Goal: Transaction & Acquisition: Purchase product/service

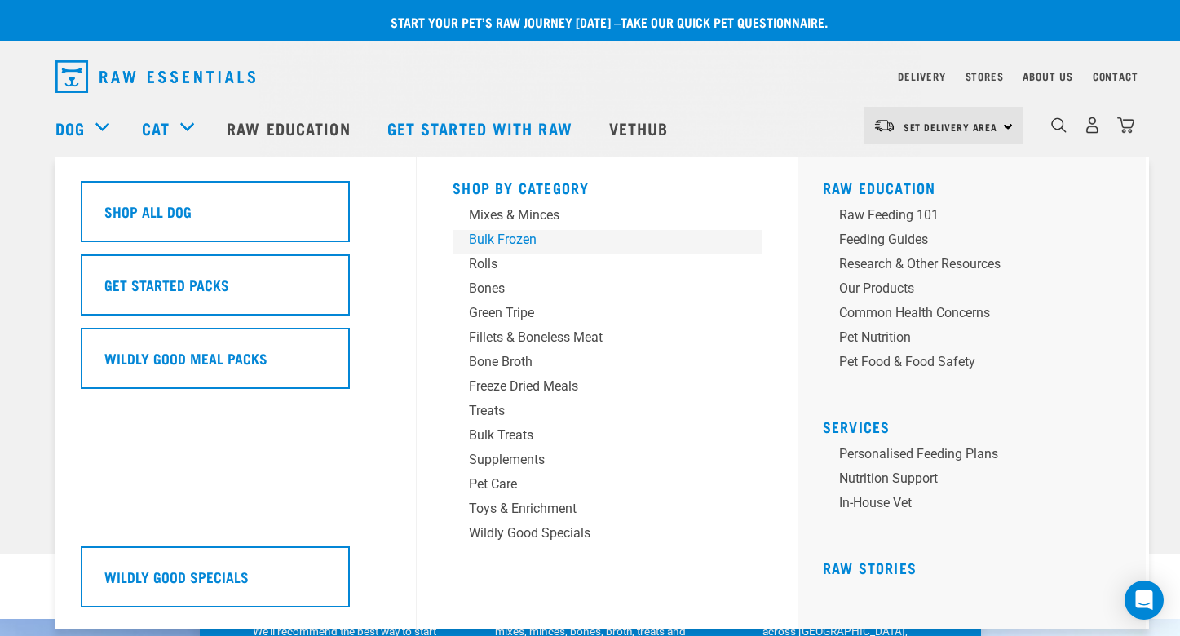
click at [526, 246] on div "Bulk Frozen" at bounding box center [596, 240] width 254 height 20
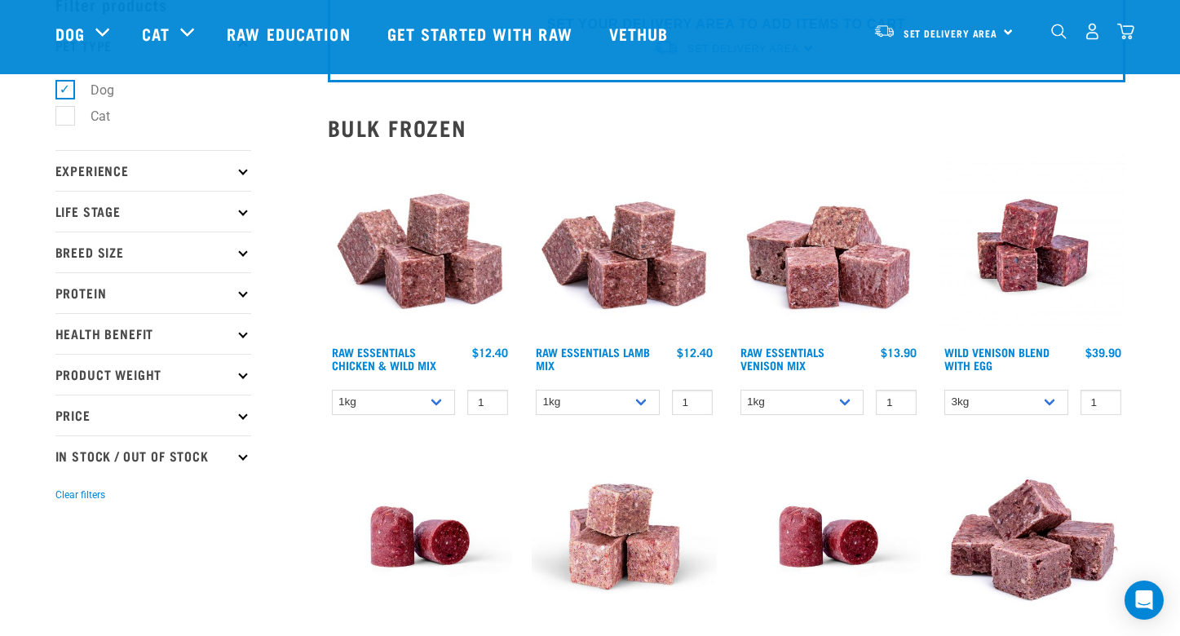
scroll to position [92, 0]
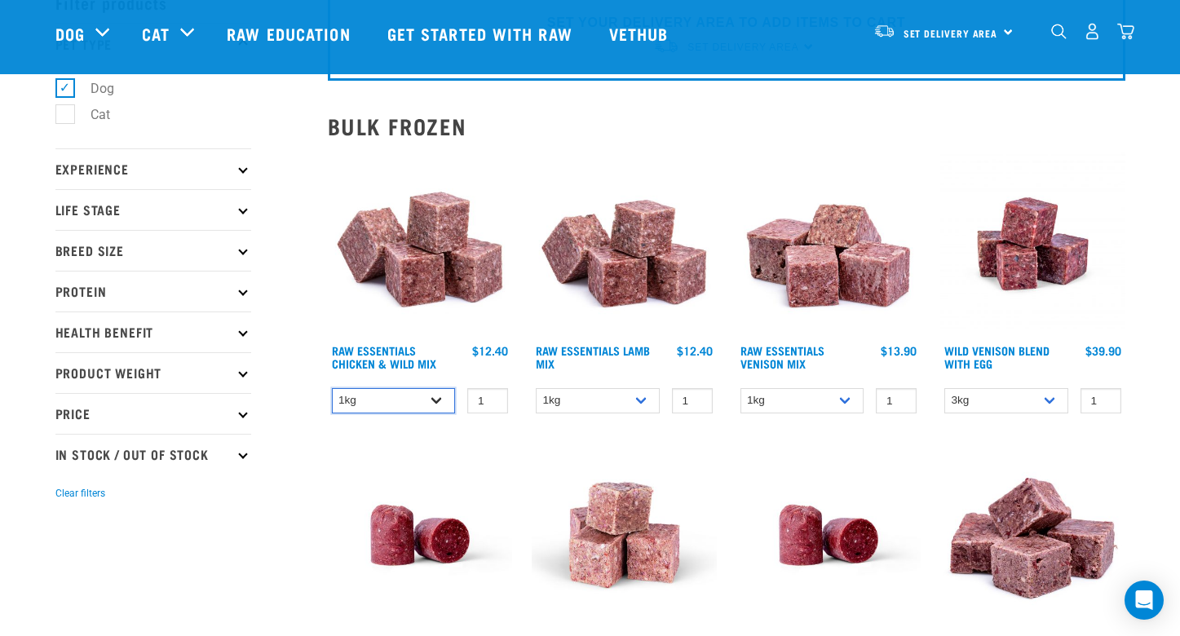
select select "731"
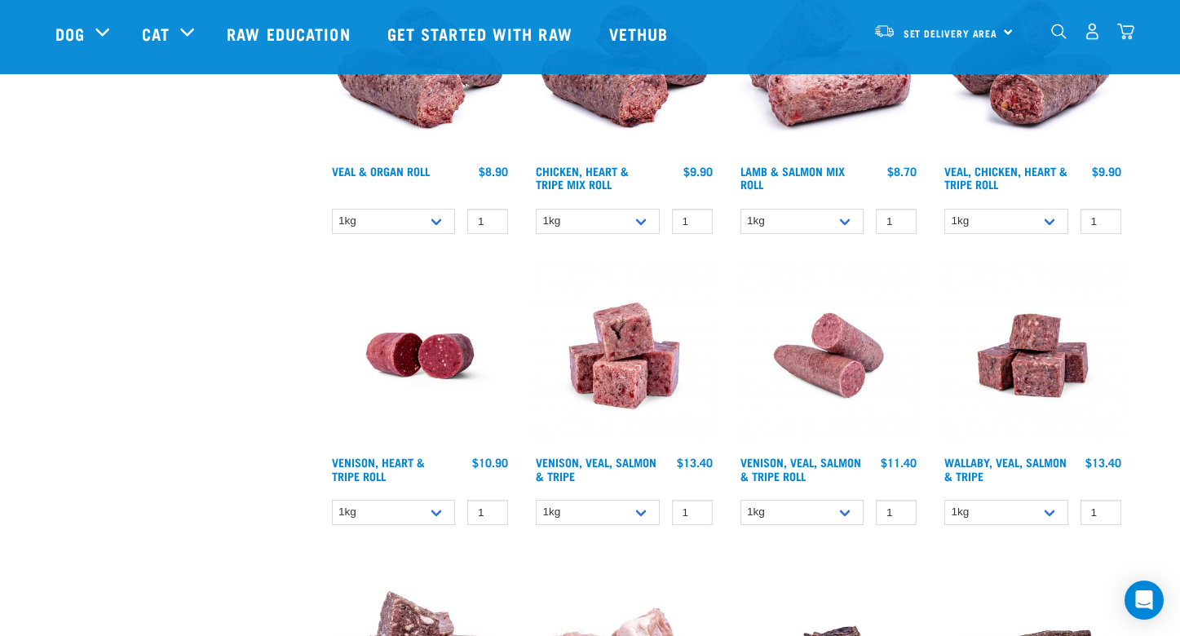
scroll to position [858, 0]
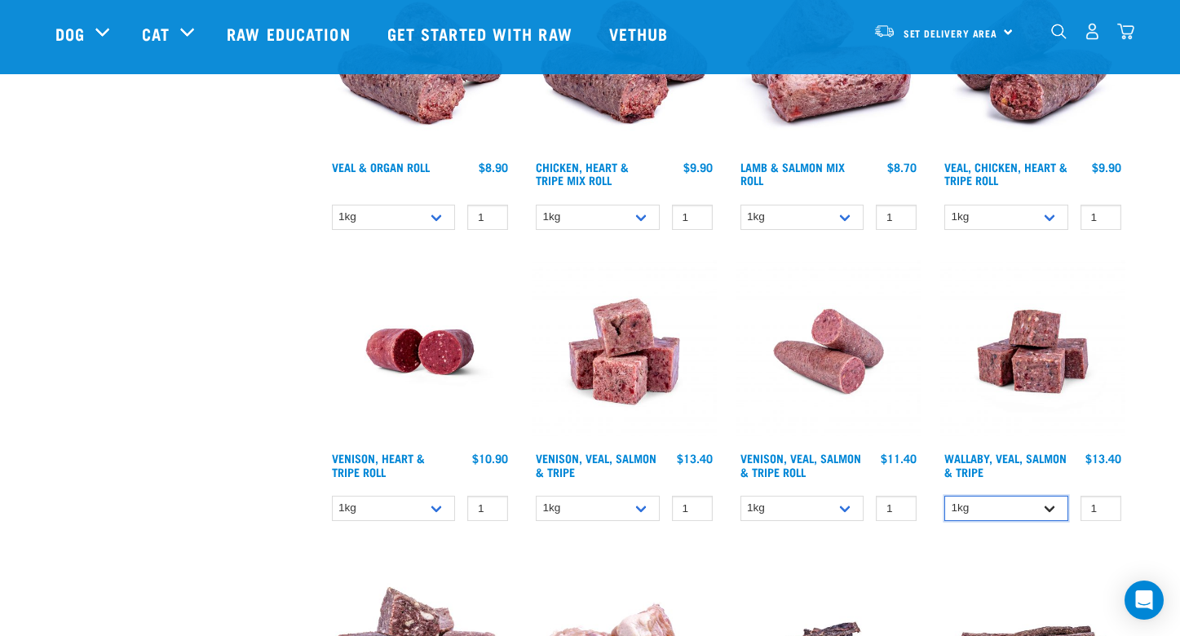
select select "278010"
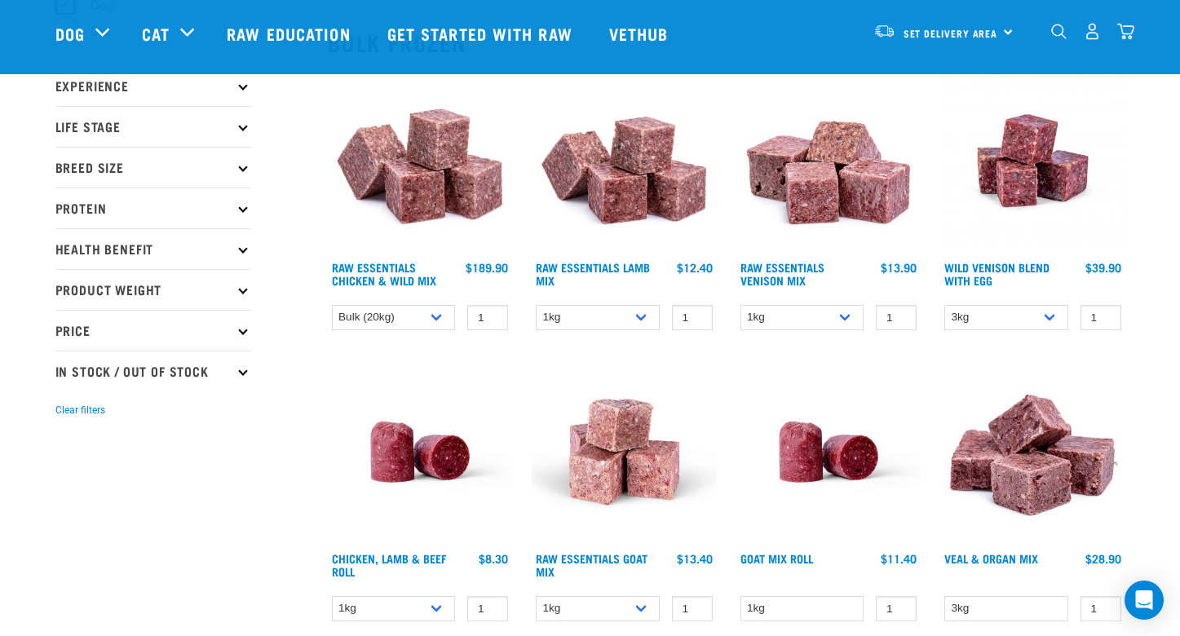
scroll to position [190, 0]
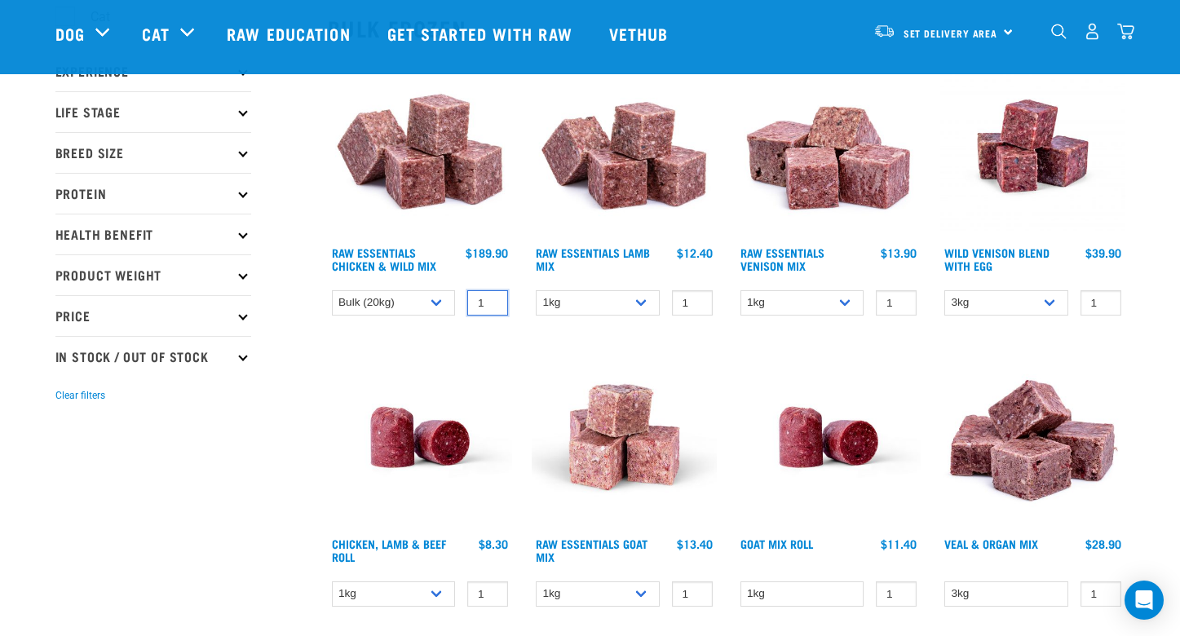
click at [480, 301] on input "1" at bounding box center [487, 302] width 41 height 25
click at [493, 303] on input "2" at bounding box center [487, 302] width 41 height 25
type input "1"
click at [494, 307] on input "1" at bounding box center [487, 302] width 41 height 25
click at [1124, 40] on img "dropdown navigation" at bounding box center [1125, 31] width 17 height 17
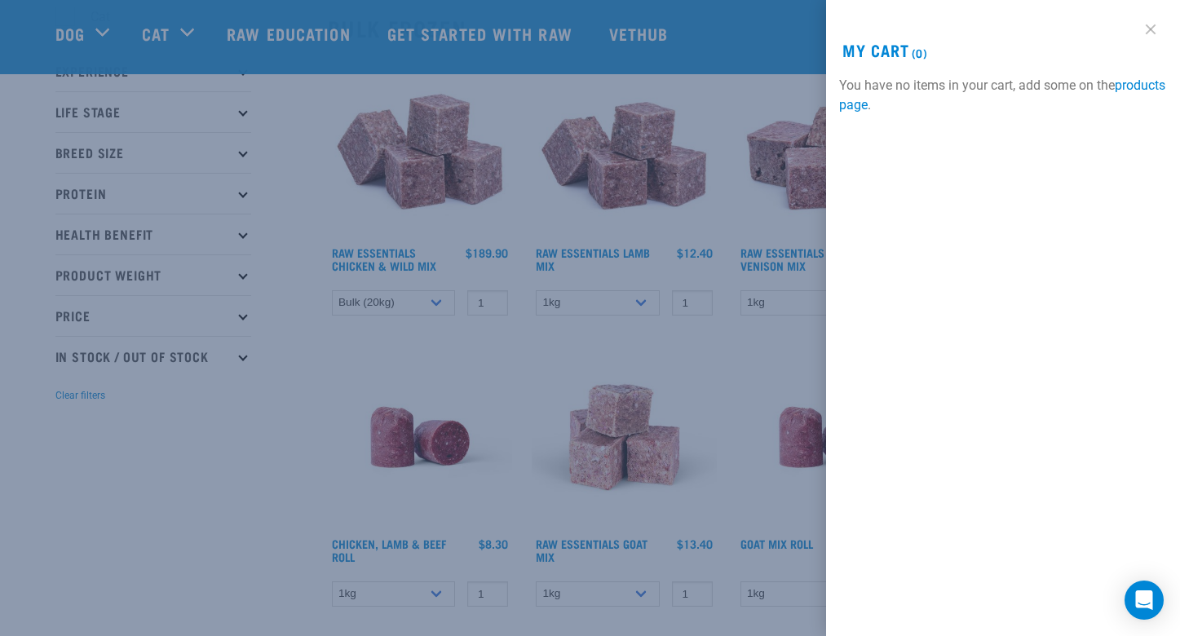
click at [1149, 28] on link at bounding box center [1151, 29] width 26 height 26
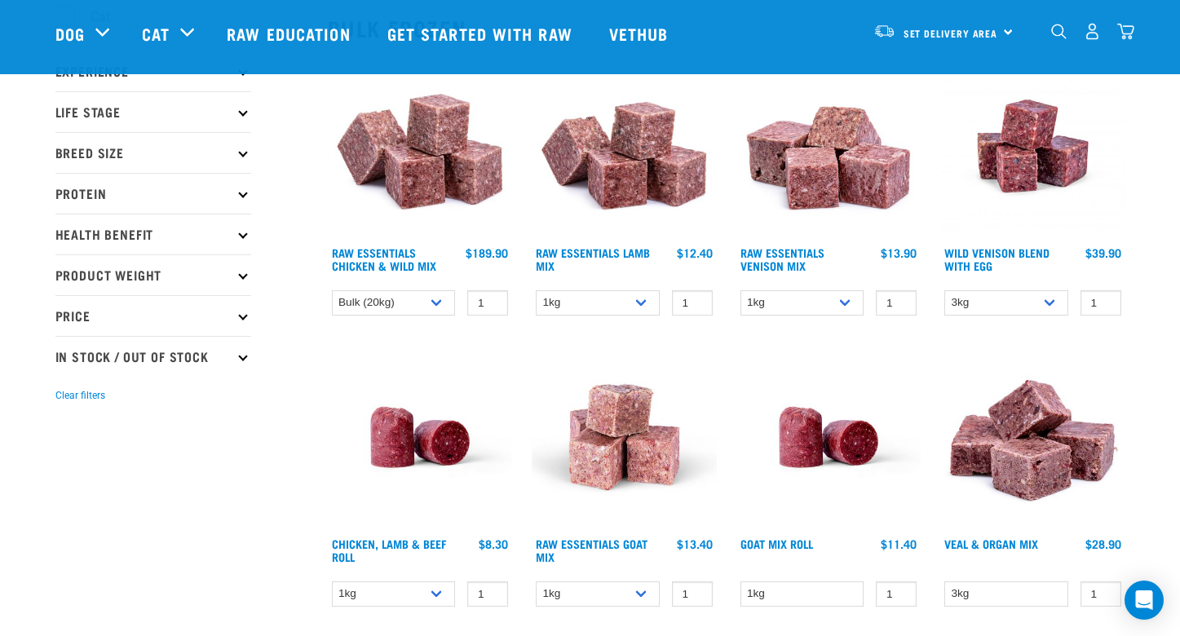
click at [436, 172] on img at bounding box center [420, 146] width 185 height 185
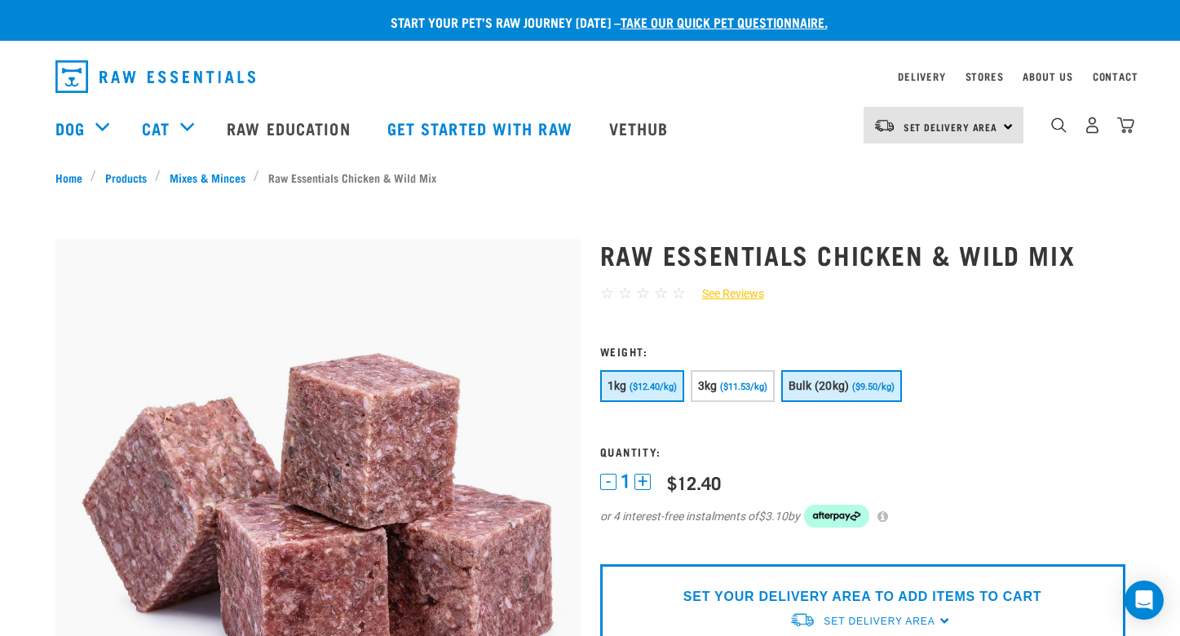
click at [863, 394] on button "Bulk (20kg) ($9.50/kg)" at bounding box center [841, 386] width 121 height 32
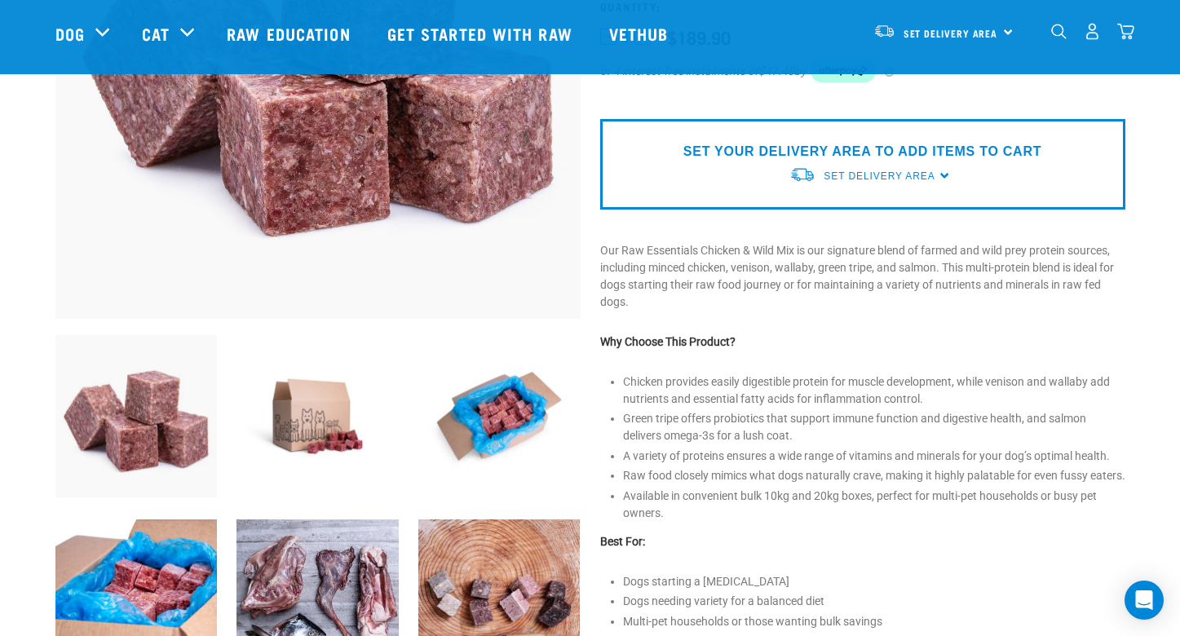
scroll to position [328, 0]
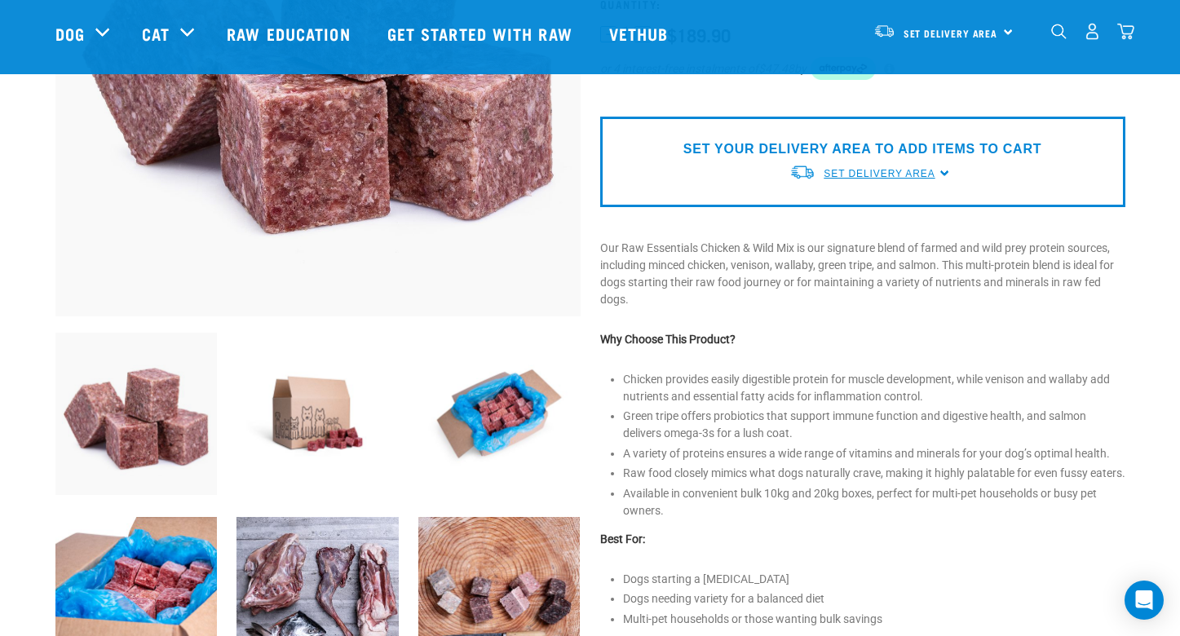
click at [926, 175] on span "Set Delivery Area" at bounding box center [879, 173] width 111 height 11
click at [870, 207] on link "[GEOGRAPHIC_DATA]" at bounding box center [870, 211] width 162 height 27
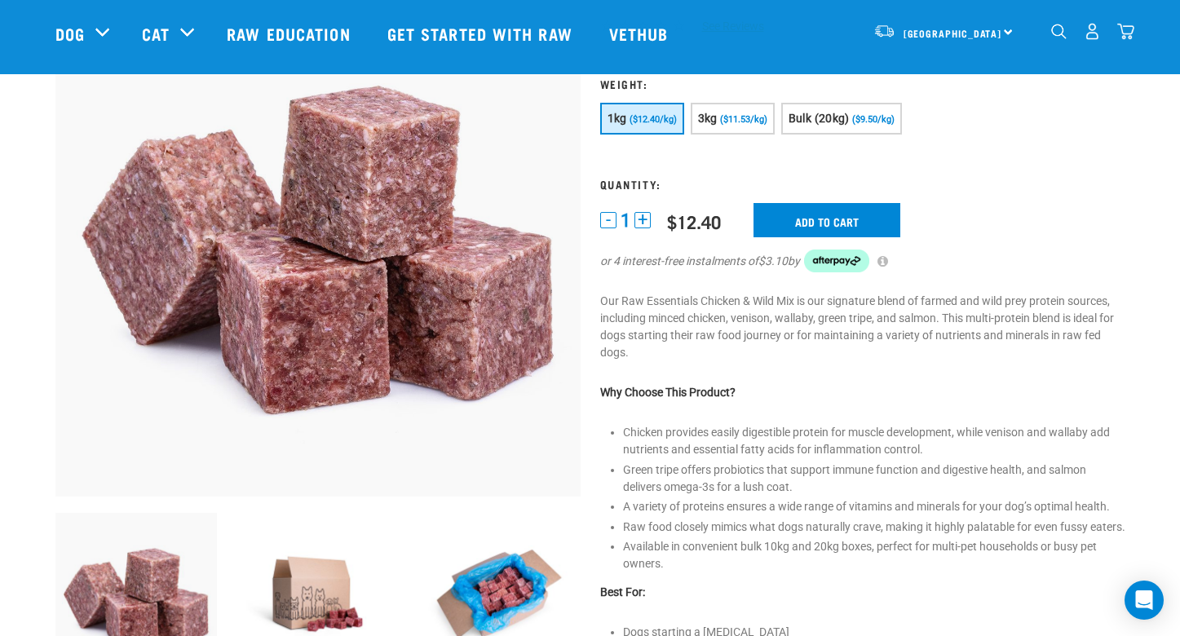
scroll to position [135, 0]
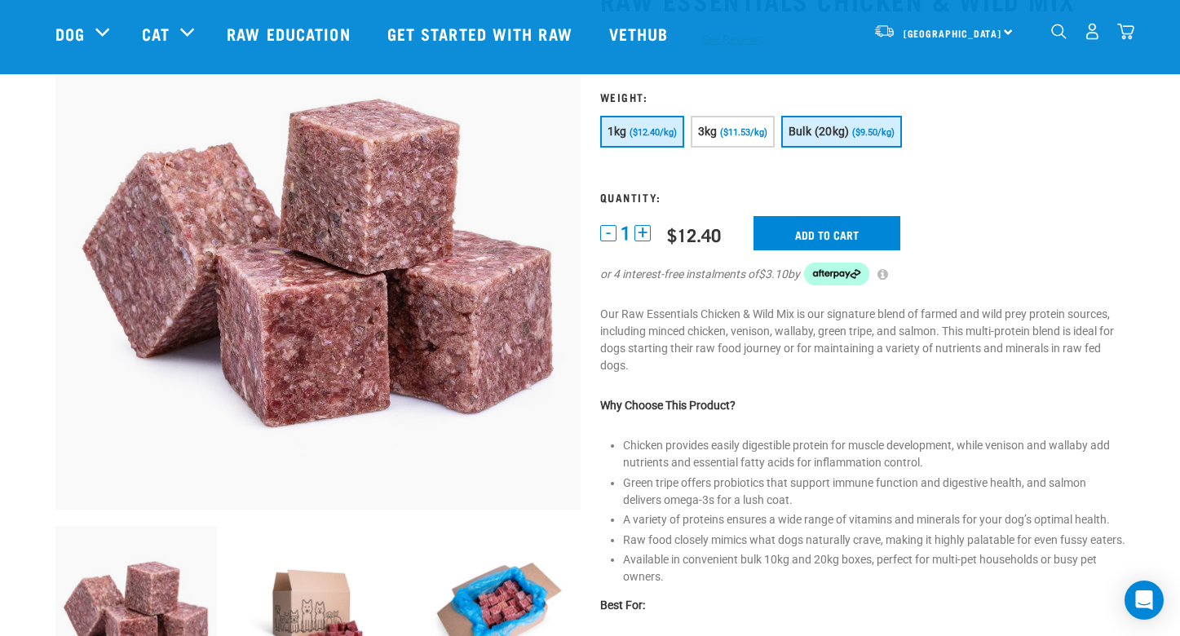
click at [890, 124] on button "Bulk (20kg) ($9.50/kg)" at bounding box center [841, 132] width 121 height 32
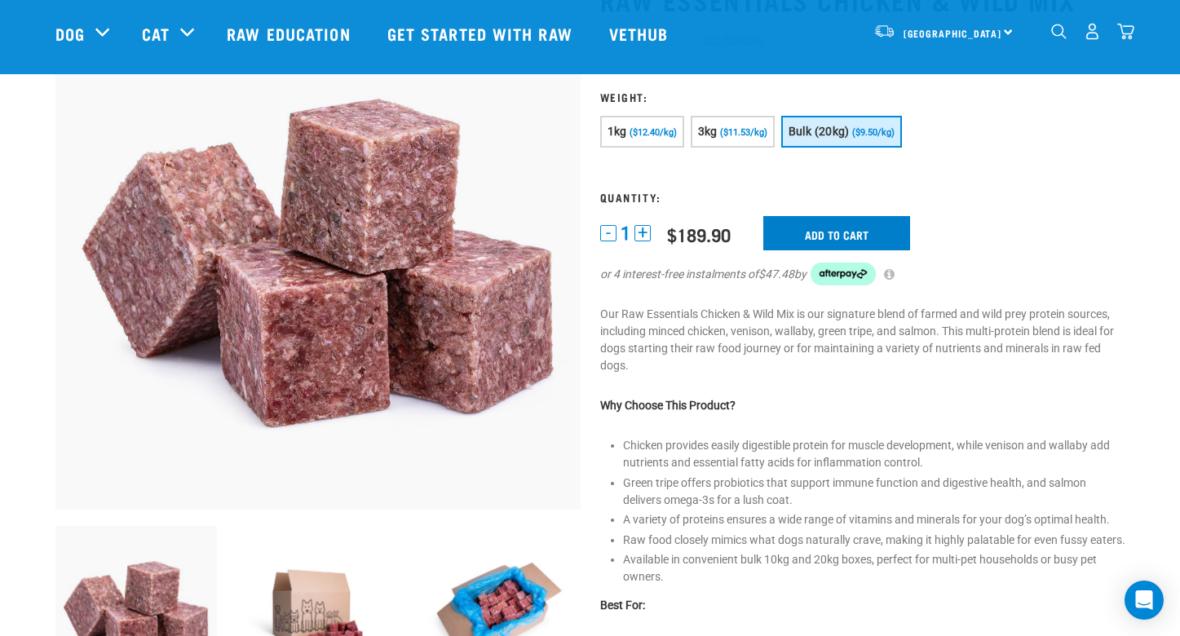
click at [855, 231] on input "Add to cart" at bounding box center [836, 233] width 147 height 34
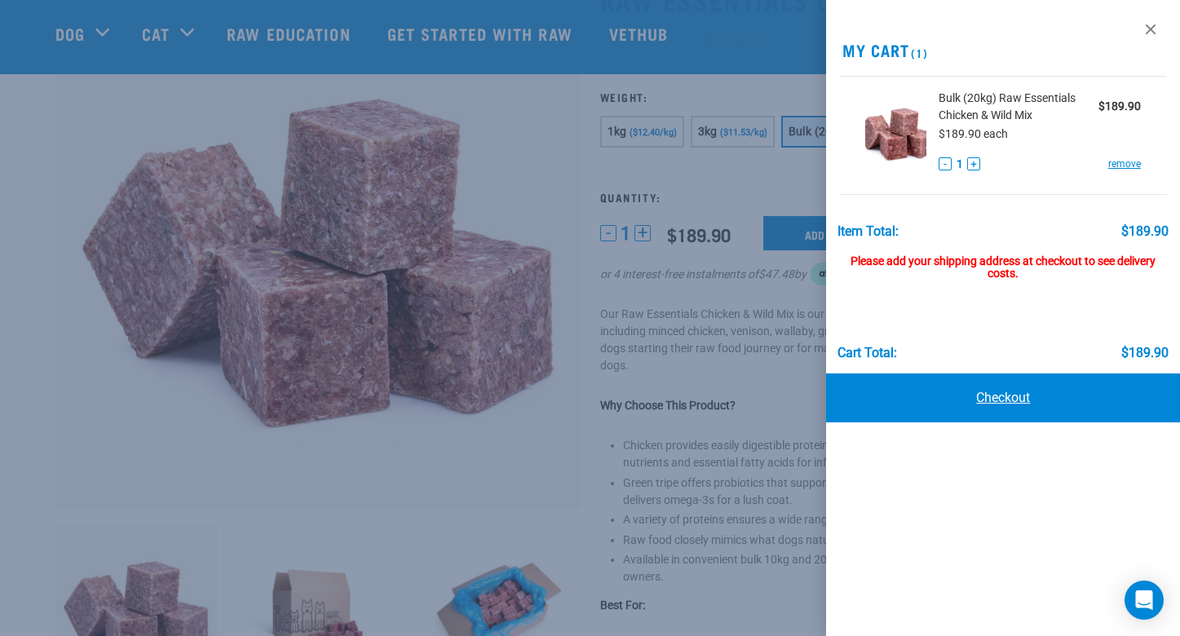
click at [1057, 402] on link "Checkout" at bounding box center [1003, 398] width 354 height 49
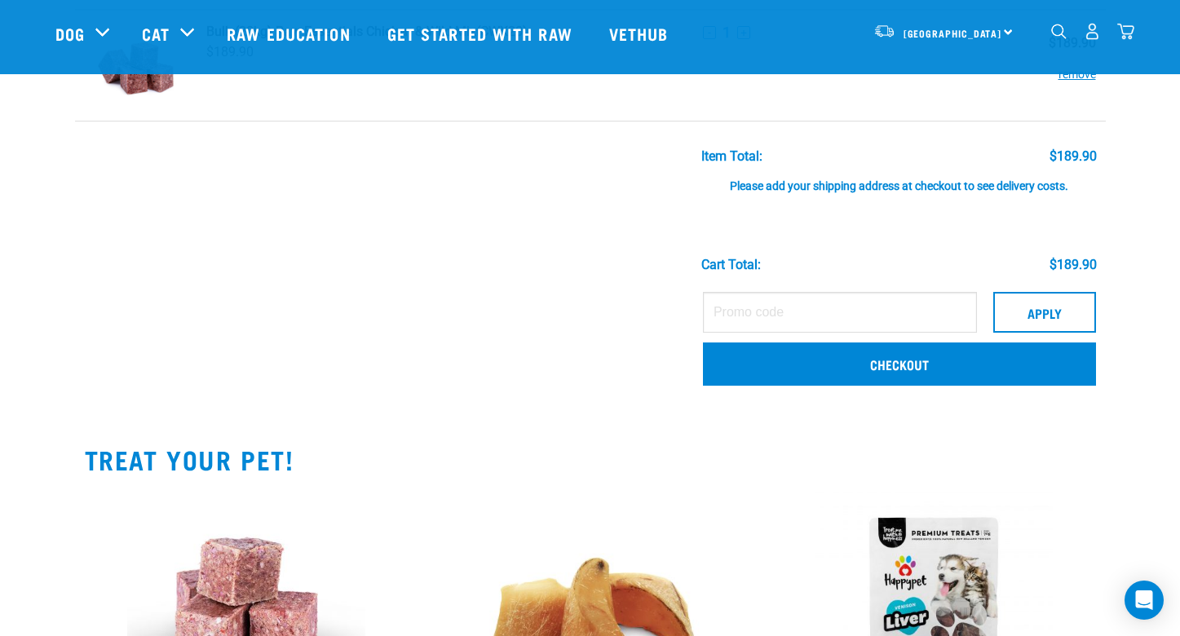
scroll to position [140, 0]
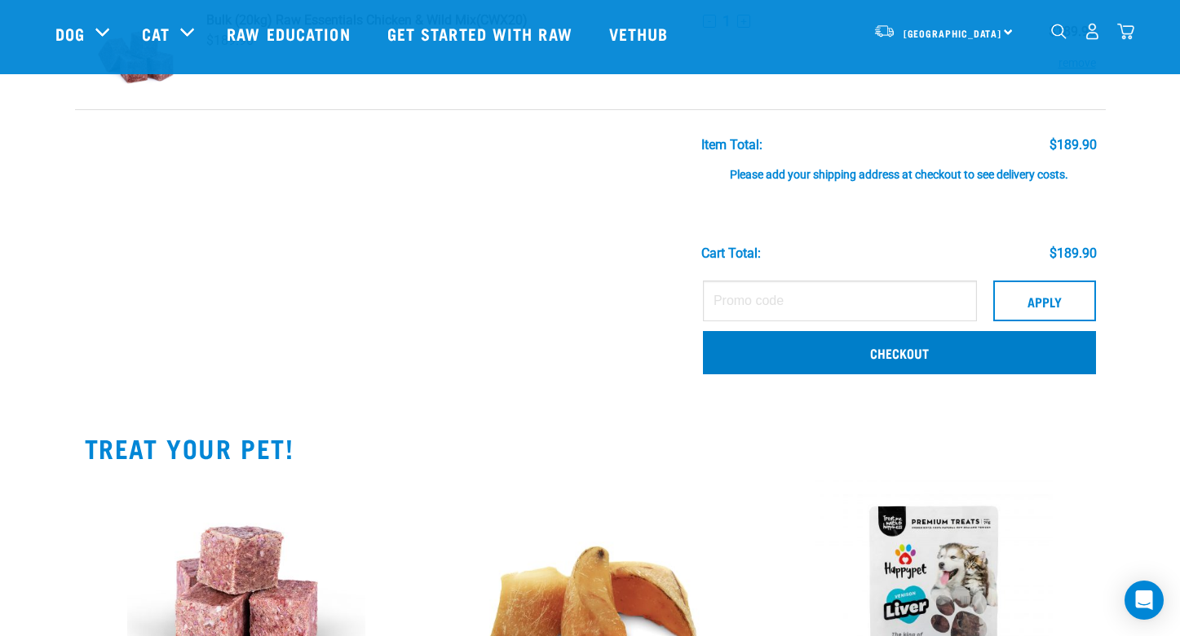
click at [936, 374] on link "Checkout" at bounding box center [899, 352] width 393 height 42
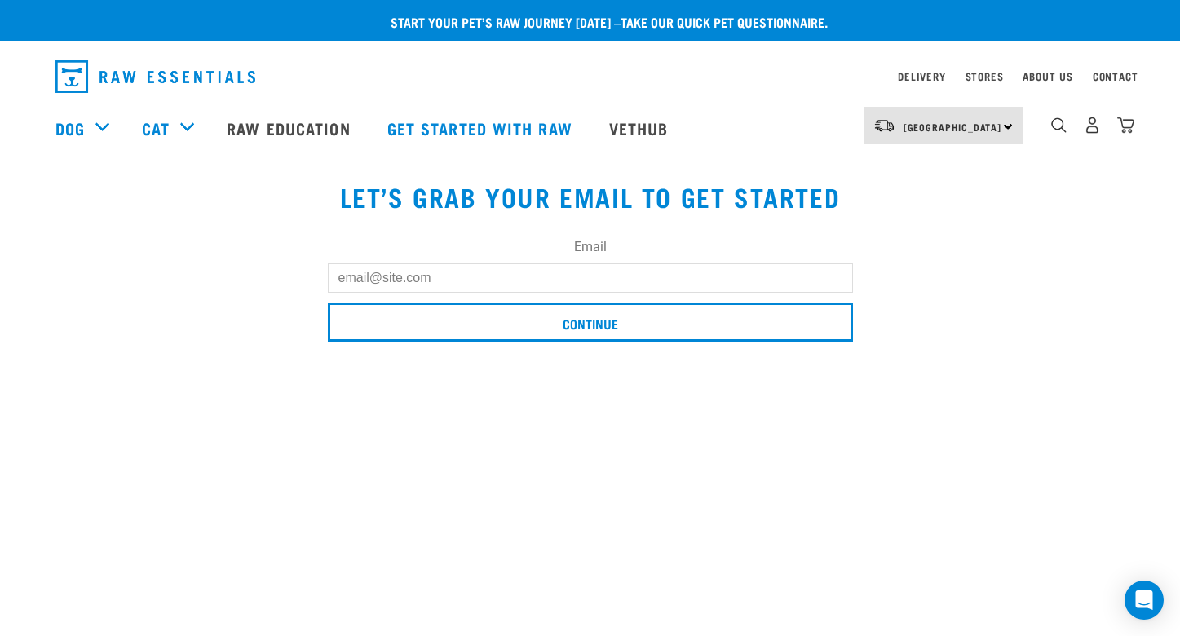
click at [642, 283] on input "Email" at bounding box center [590, 277] width 525 height 29
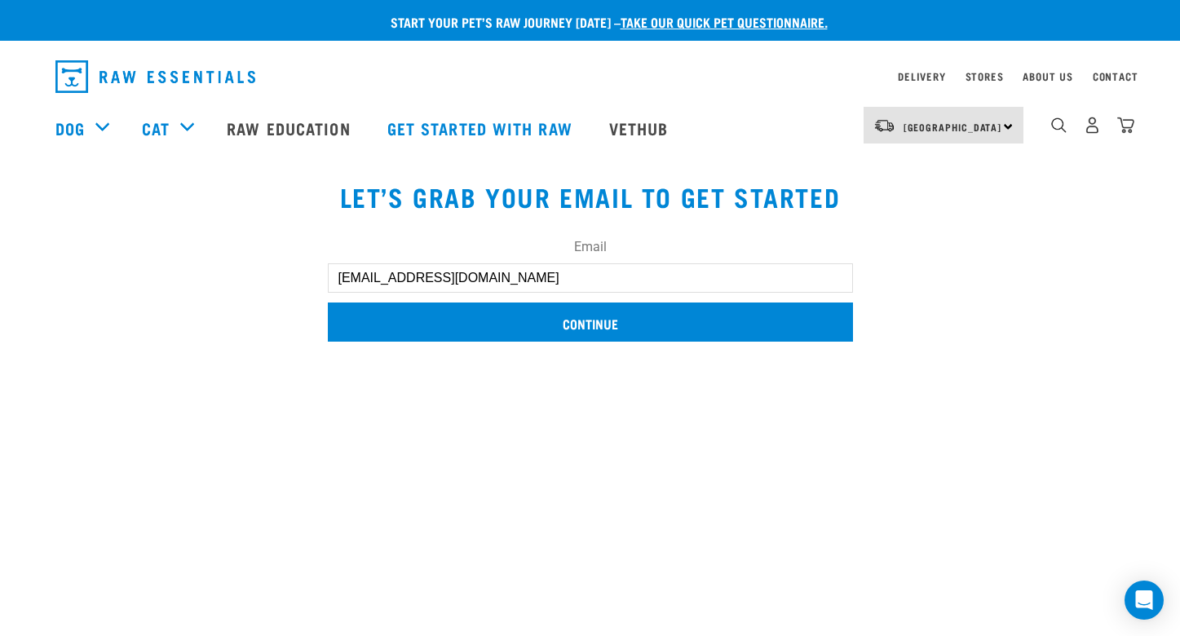
type input "jessmbeasley@gmail.com"
click at [617, 329] on input "Continue" at bounding box center [590, 322] width 525 height 39
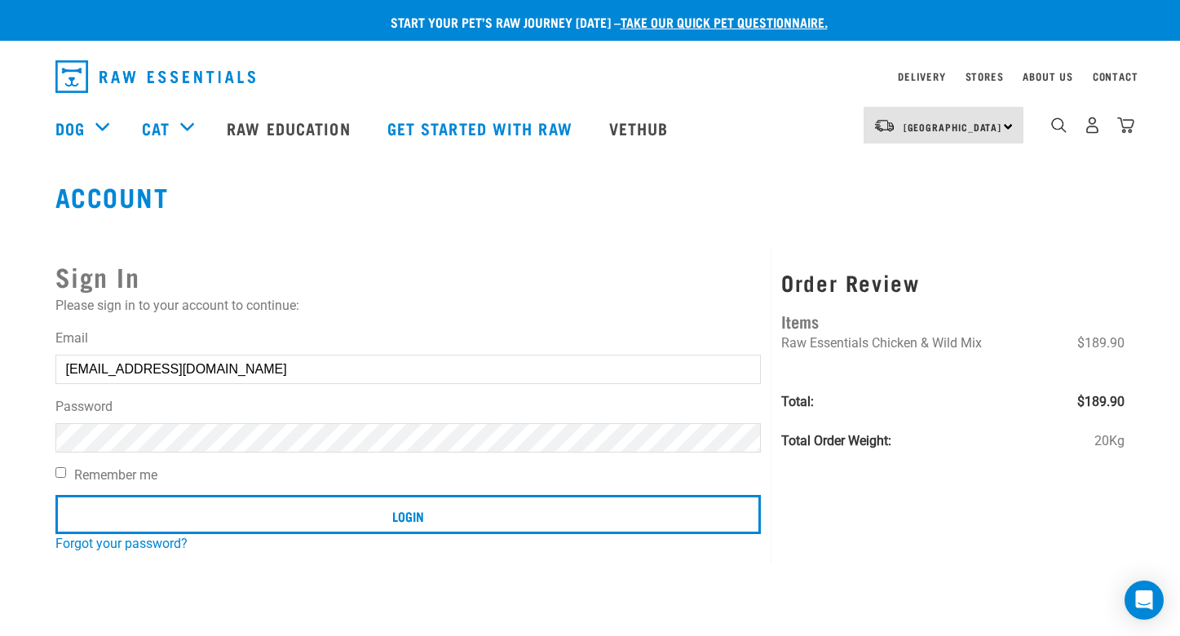
click at [408, 514] on input "Login" at bounding box center [408, 514] width 706 height 39
click at [113, 477] on label "Remember me" at bounding box center [408, 476] width 706 height 20
click at [66, 477] on input "Remember me" at bounding box center [60, 472] width 11 height 11
click at [57, 476] on input "Remember me" at bounding box center [60, 472] width 11 height 11
checkbox input "false"
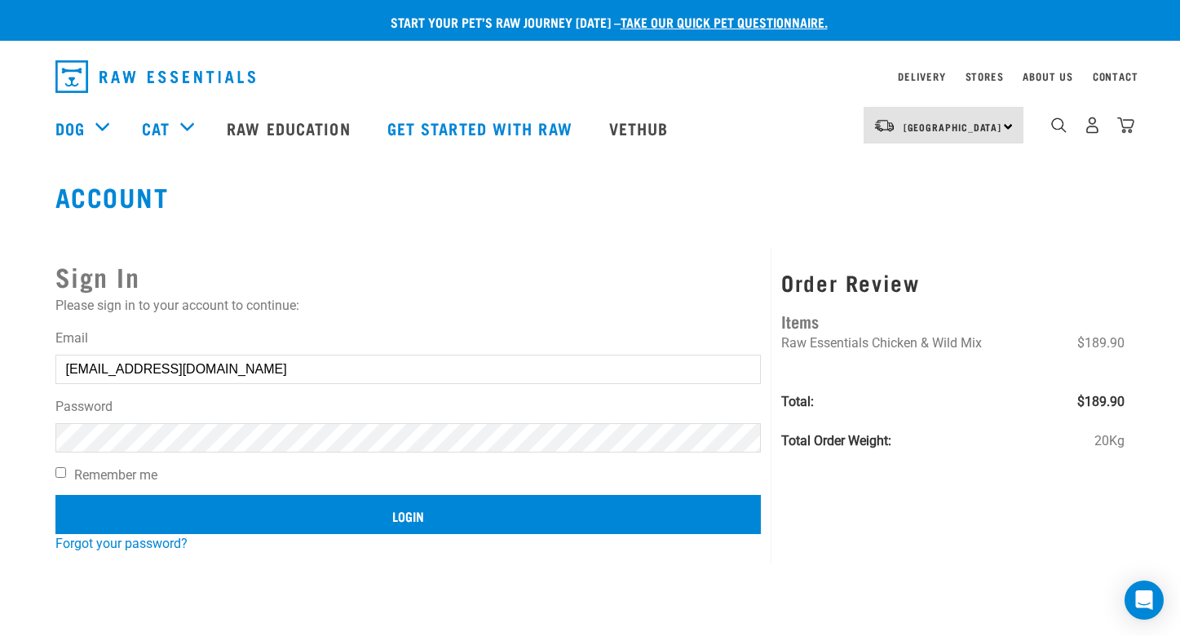
click at [165, 517] on input "Login" at bounding box center [408, 514] width 706 height 39
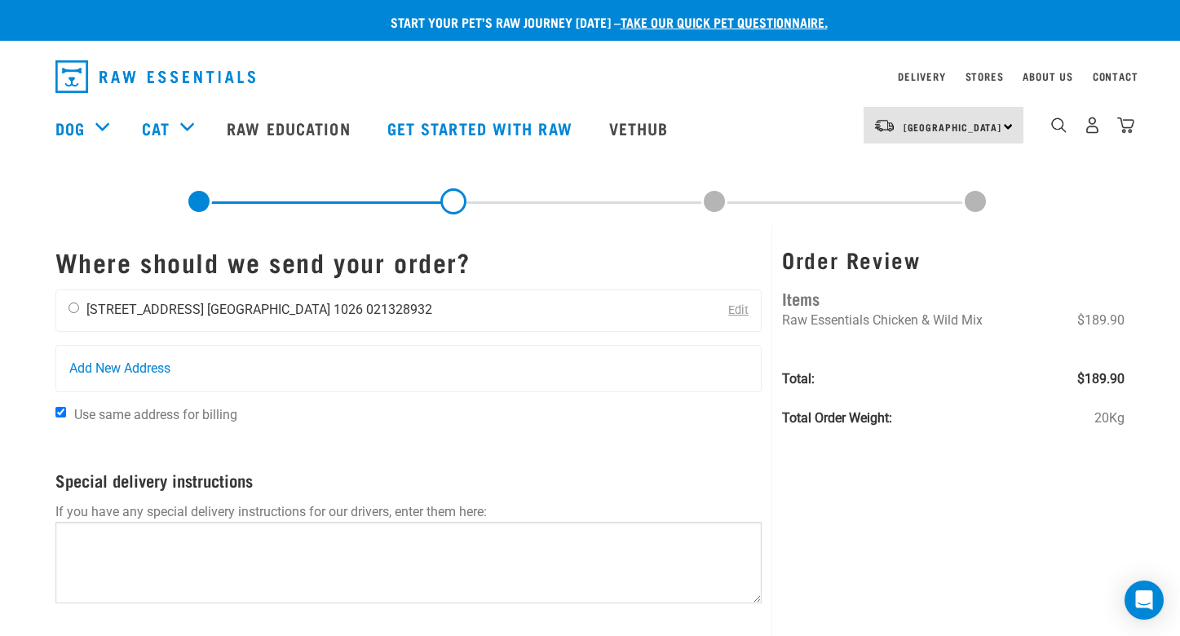
click at [71, 313] on input "radio" at bounding box center [74, 308] width 11 height 11
radio input "true"
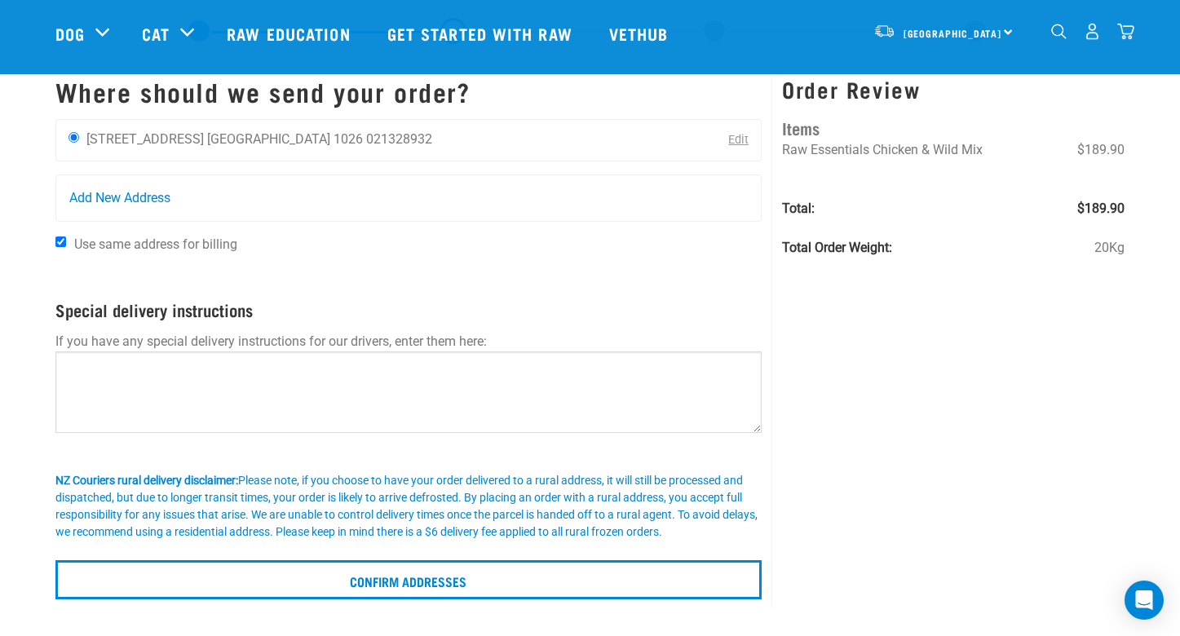
click at [387, 518] on div "NZ Couriers rural delivery disclaimer: Please note, if you choose to have your …" at bounding box center [408, 506] width 707 height 69
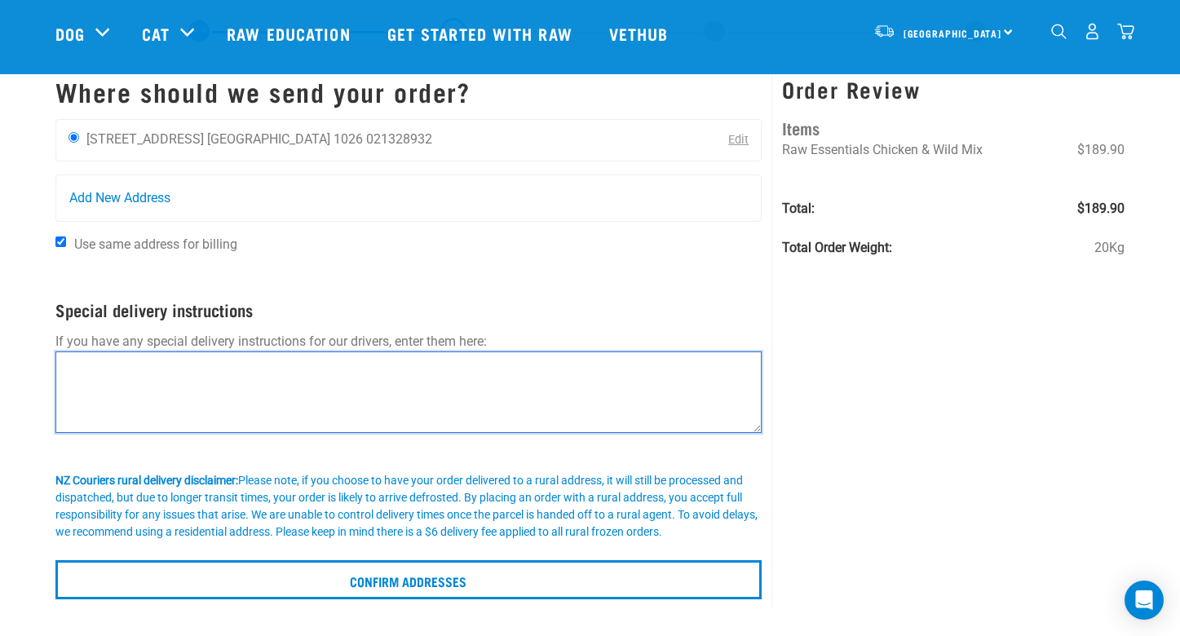
click at [375, 425] on textarea at bounding box center [408, 393] width 707 height 82
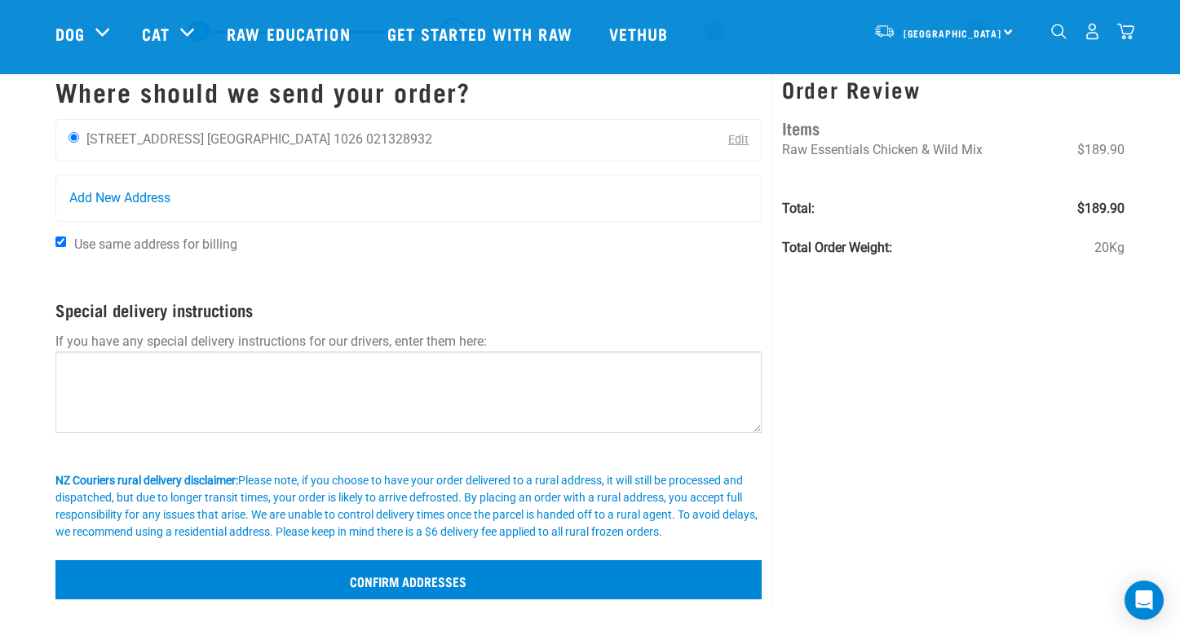
click at [407, 592] on input "Confirm addresses" at bounding box center [408, 579] width 707 height 39
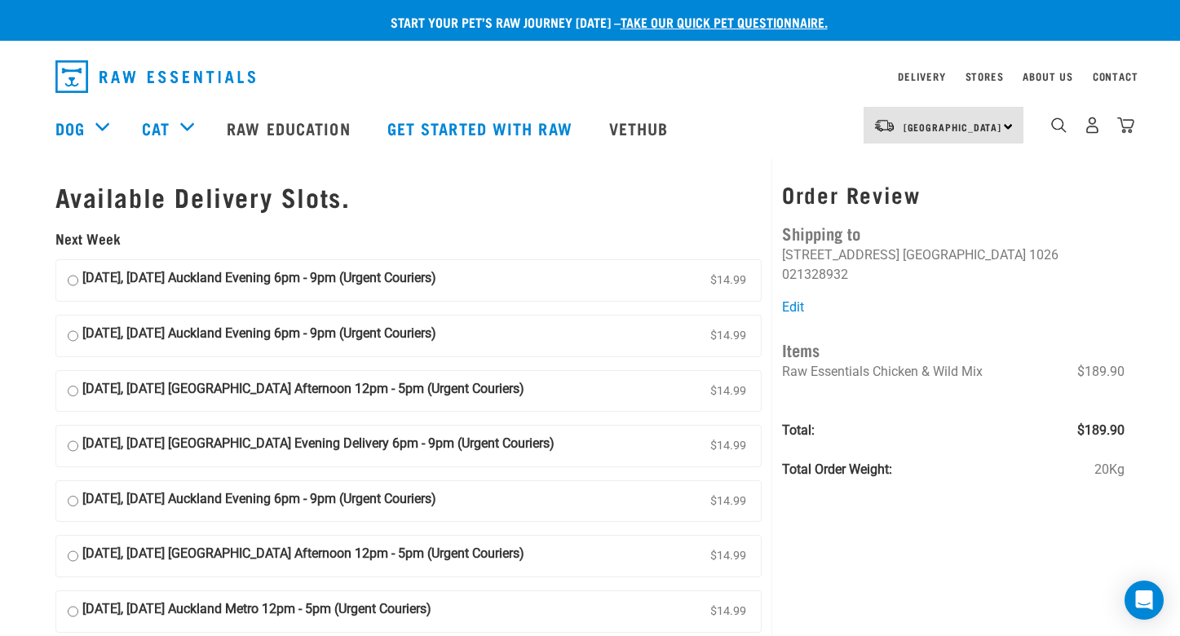
click at [403, 290] on strong "[DATE], [DATE] Auckland Evening 6pm - 9pm (Urgent Couriers)" at bounding box center [259, 280] width 354 height 24
click at [78, 290] on input "01 September, Monday Auckland Evening 6pm - 9pm (Urgent Couriers) $14.99" at bounding box center [73, 280] width 11 height 24
radio input "true"
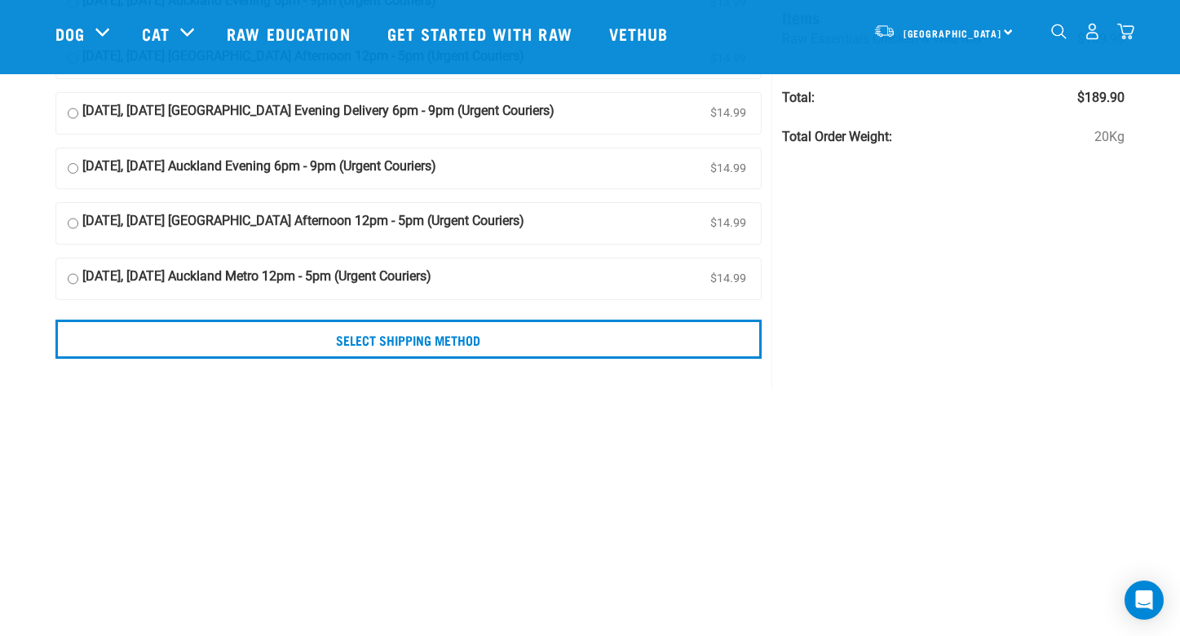
scroll to position [220, 0]
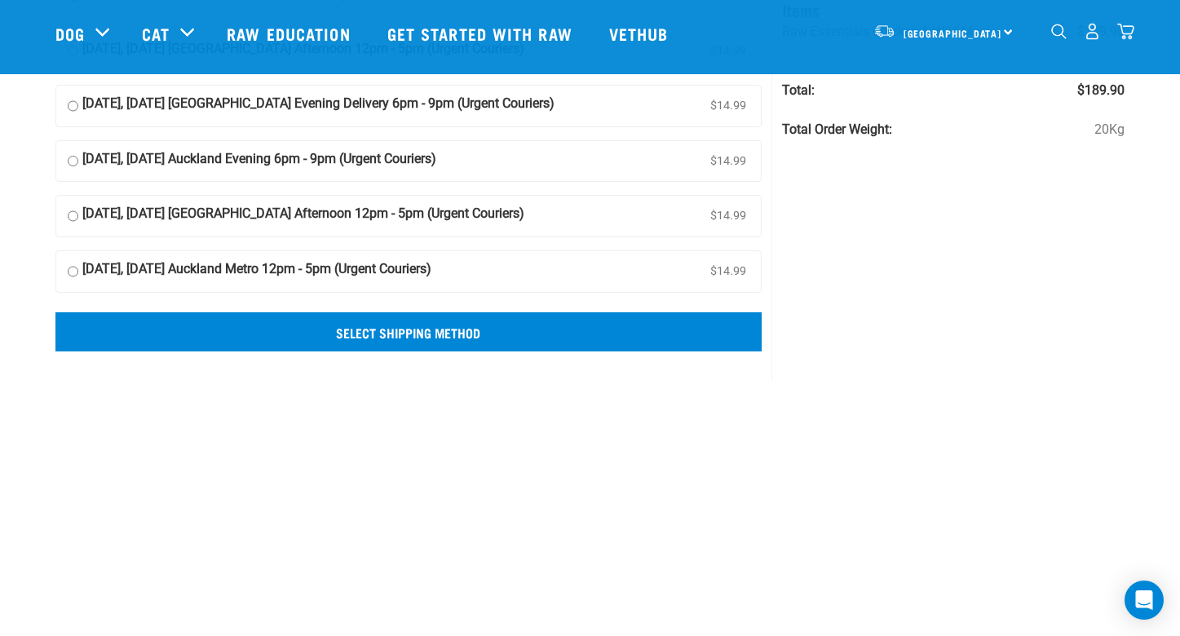
click at [376, 337] on input "Select Shipping Method" at bounding box center [408, 331] width 707 height 39
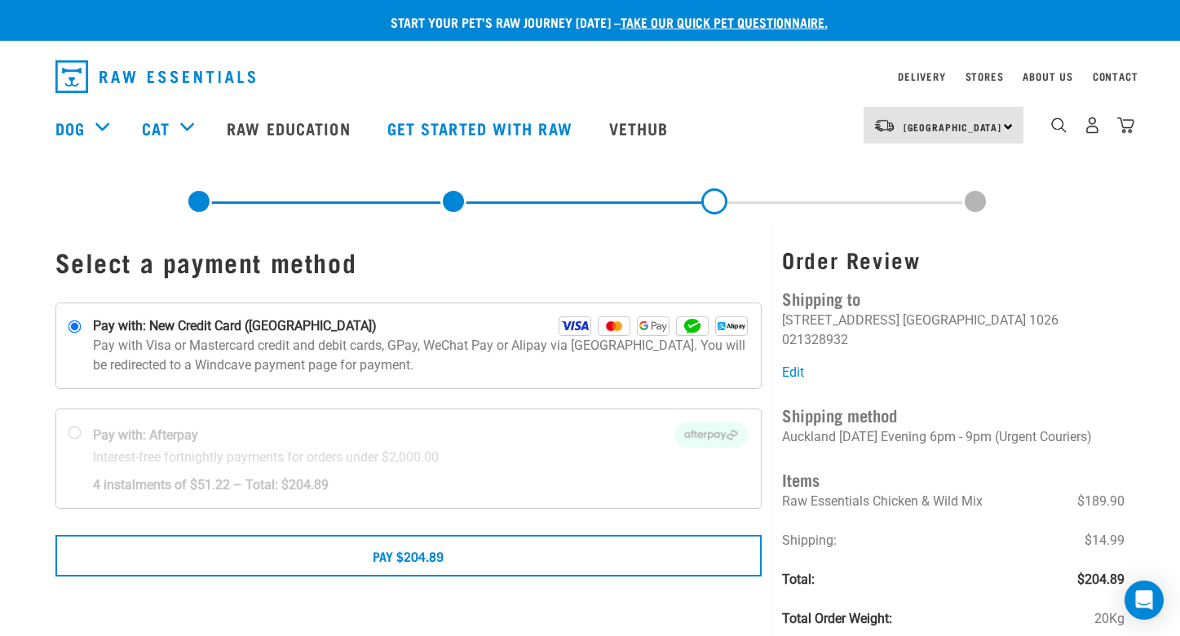
scroll to position [194, 0]
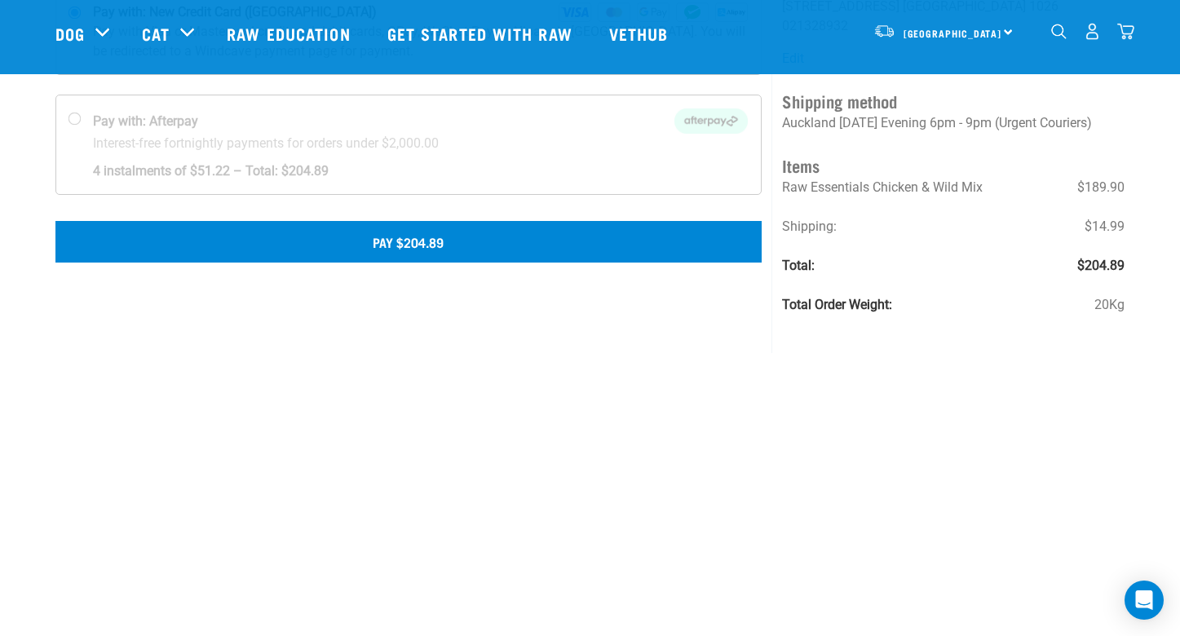
click at [582, 232] on button "Pay $204.89" at bounding box center [408, 241] width 707 height 41
